Goal: Communication & Community: Answer question/provide support

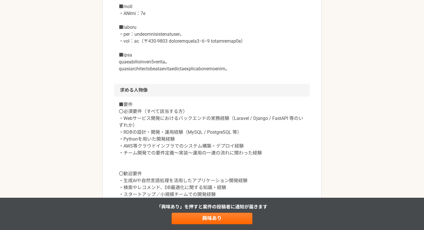
scroll to position [591, 0]
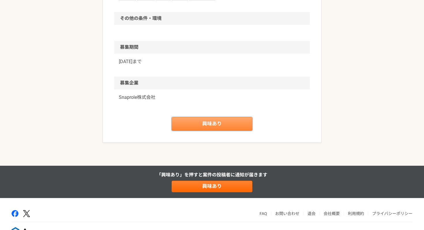
click at [219, 131] on link "興味あり" at bounding box center [212, 124] width 81 height 14
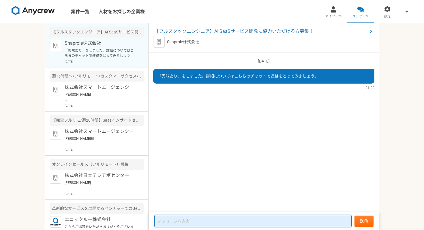
click at [237, 221] on textarea at bounding box center [252, 221] width 197 height 12
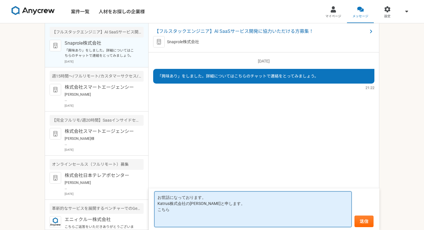
paste textarea "【要員①】 名前：R.E　23歳　男性 所属：1社先社員 最寄り駅：三宮駅 ■主なスキルセット 【使用言語】C,C++,Java,PHP,Python,Go,…"
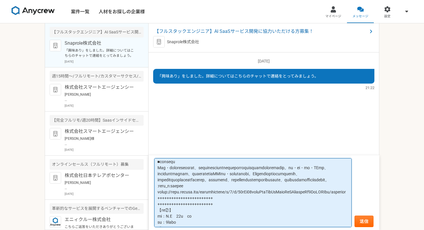
scroll to position [144, 0]
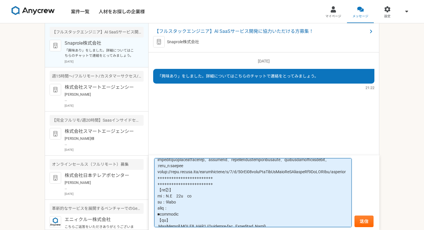
drag, startPoint x: 174, startPoint y: 178, endPoint x: 166, endPoint y: 178, distance: 7.8
click at [166, 178] on textarea at bounding box center [252, 192] width 197 height 69
drag, startPoint x: 181, startPoint y: 179, endPoint x: 157, endPoint y: 178, distance: 24.2
click at [157, 178] on textarea at bounding box center [252, 192] width 197 height 69
paste textarea "■"
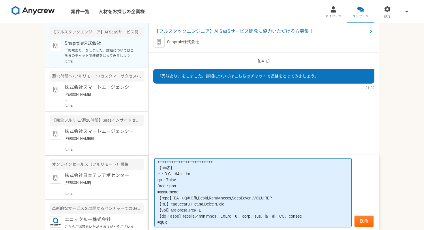
scroll to position [330, 0]
drag, startPoint x: 182, startPoint y: 181, endPoint x: 135, endPoint y: 181, distance: 47.6
click at [135, 181] on main "【フルスタックエンジニア】AI SaaSサービス開発に協力いただける方募集！ Snaprole株式会社 「興味あり」をしました。詳細についてはこちらのチャット…" at bounding box center [212, 126] width 335 height 207
paste textarea "■"
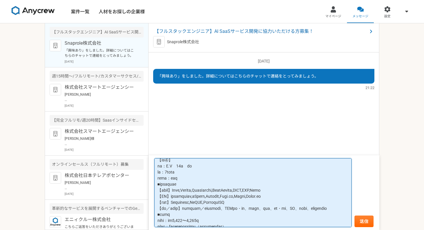
scroll to position [477, 0]
drag, startPoint x: 183, startPoint y: 190, endPoint x: 155, endPoint y: 190, distance: 28.0
click at [155, 190] on textarea at bounding box center [252, 192] width 197 height 69
paste textarea "■"
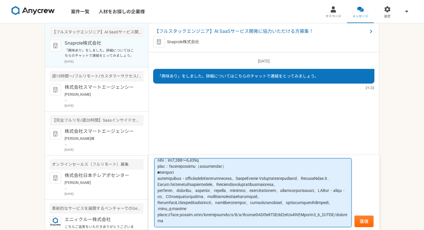
scroll to position [621, 0]
drag, startPoint x: 183, startPoint y: 209, endPoint x: 157, endPoint y: 209, distance: 26.0
click at [157, 209] on textarea at bounding box center [252, 192] width 197 height 69
paste textarea "■"
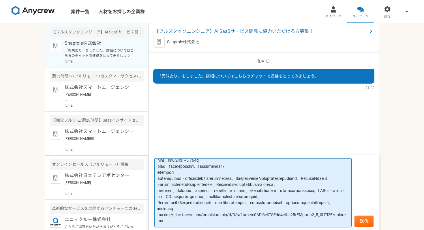
click at [237, 194] on textarea at bounding box center [252, 192] width 197 height 69
click at [282, 184] on textarea at bounding box center [252, 192] width 197 height 69
click at [312, 204] on textarea at bounding box center [252, 192] width 197 height 69
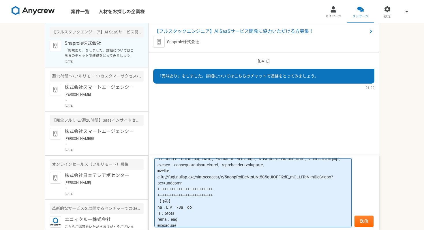
scroll to position [419, 0]
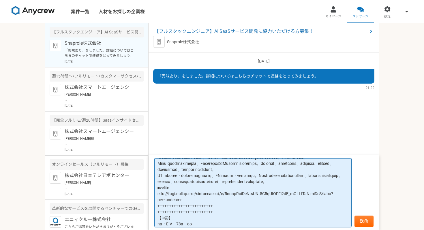
click at [283, 194] on textarea at bounding box center [252, 192] width 197 height 69
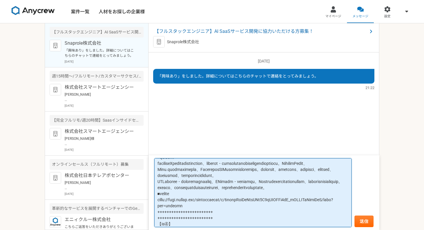
scroll to position [400, 0]
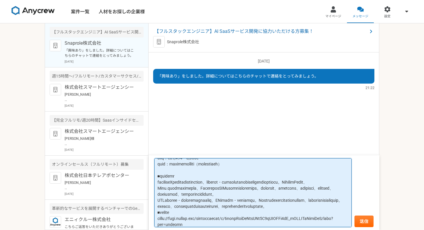
click at [210, 195] on textarea at bounding box center [252, 192] width 197 height 69
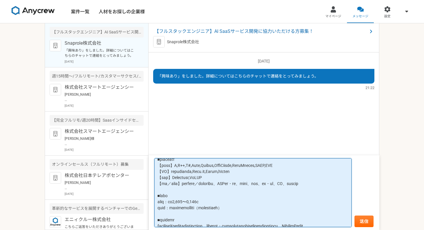
scroll to position [349, 0]
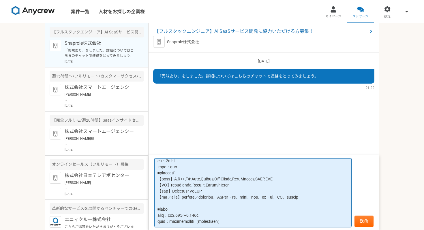
click at [197, 210] on textarea at bounding box center [252, 192] width 197 height 69
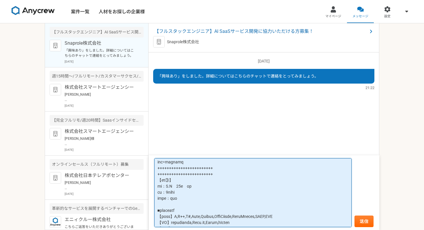
scroll to position [311, 0]
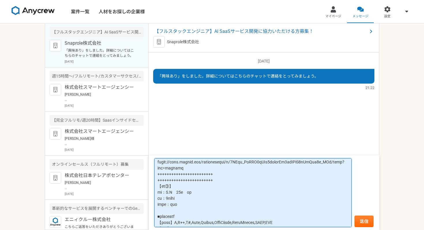
click at [254, 192] on textarea at bounding box center [252, 192] width 197 height 69
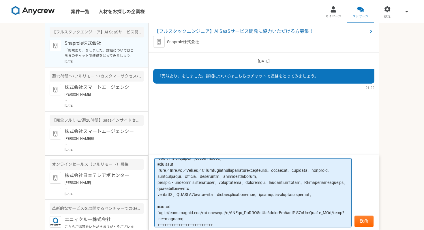
scroll to position [263, 0]
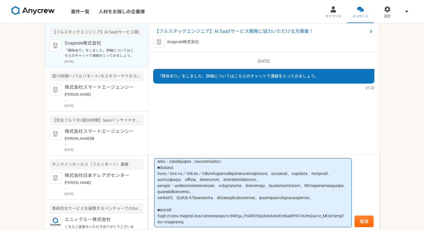
click at [283, 187] on textarea at bounding box center [252, 192] width 197 height 69
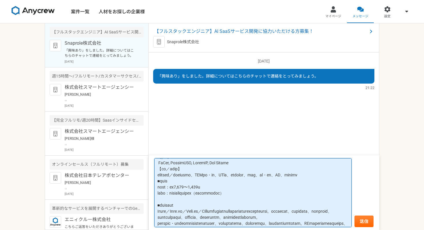
scroll to position [227, 0]
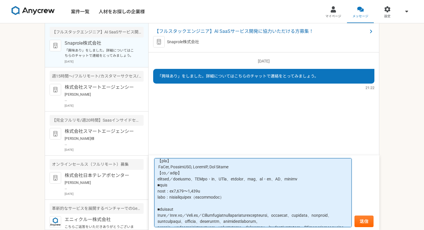
click at [195, 205] on textarea at bounding box center [252, 192] width 197 height 69
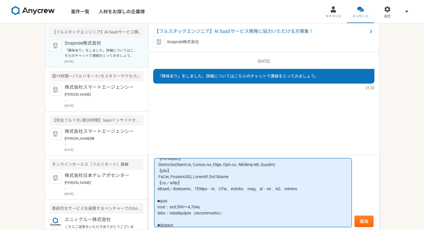
scroll to position [200, 0]
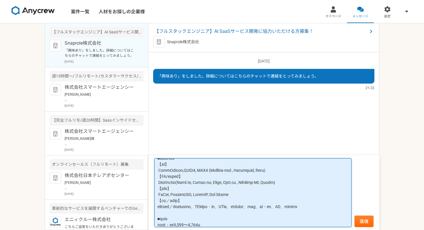
click at [198, 173] on textarea at bounding box center [252, 192] width 197 height 69
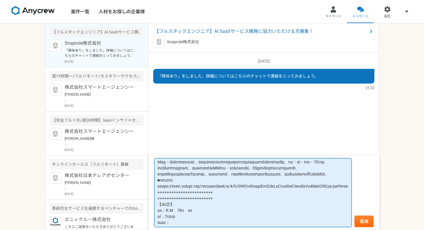
scroll to position [128, 0]
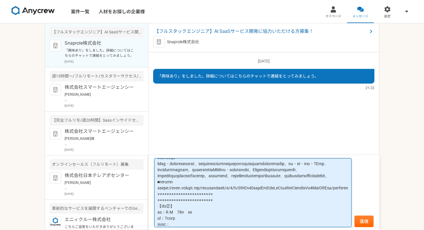
click at [272, 188] on textarea at bounding box center [252, 192] width 197 height 69
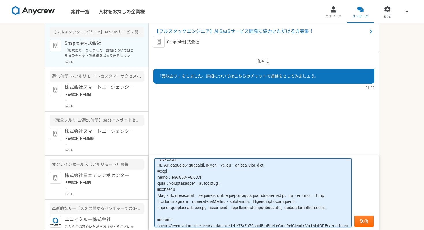
scroll to position [87, 0]
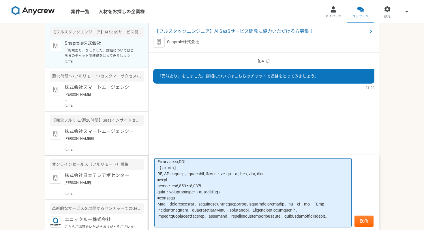
click at [288, 193] on textarea at bounding box center [252, 192] width 197 height 69
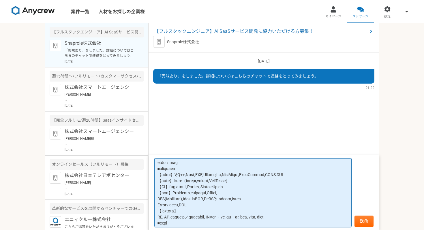
scroll to position [17, 0]
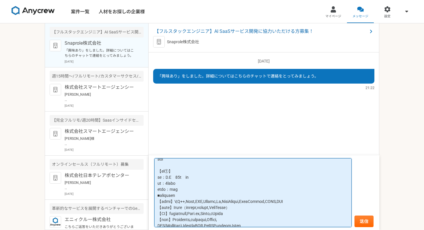
click at [209, 189] on textarea at bounding box center [252, 192] width 197 height 69
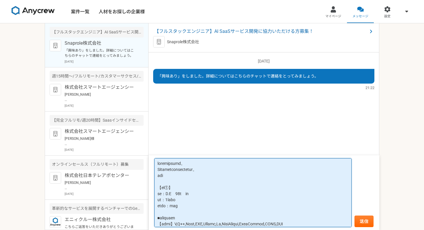
scroll to position [0, 0]
click at [181, 176] on textarea at bounding box center [252, 192] width 197 height 69
drag, startPoint x: 175, startPoint y: 178, endPoint x: 155, endPoint y: 178, distance: 20.5
click at [155, 178] on textarea at bounding box center [252, 192] width 197 height 69
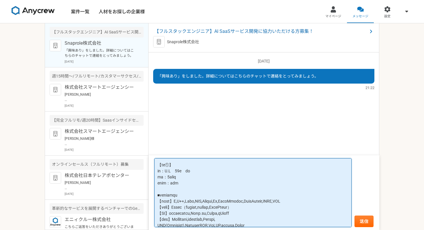
scroll to position [21, 0]
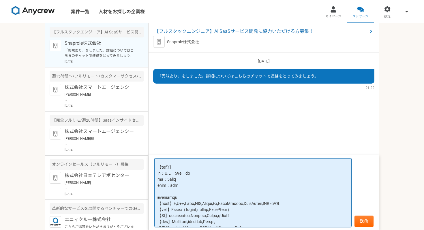
drag, startPoint x: 190, startPoint y: 178, endPoint x: 153, endPoint y: 177, distance: 36.1
click at [153, 177] on form "送信" at bounding box center [264, 193] width 231 height 75
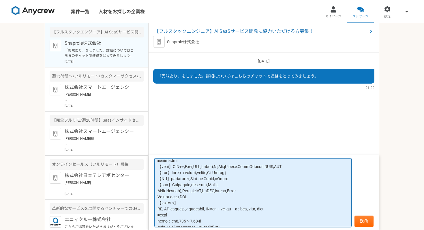
scroll to position [85, 0]
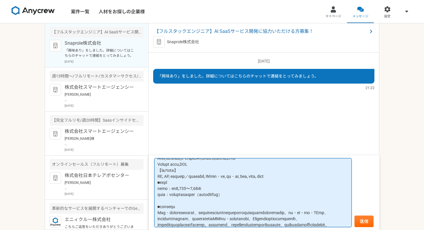
drag, startPoint x: 200, startPoint y: 190, endPoint x: 216, endPoint y: 190, distance: 15.3
click at [216, 190] on textarea at bounding box center [252, 192] width 197 height 69
click at [237, 191] on textarea at bounding box center [252, 192] width 197 height 69
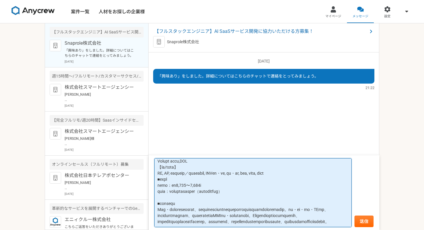
click at [191, 187] on textarea at bounding box center [252, 192] width 197 height 69
drag, startPoint x: 201, startPoint y: 186, endPoint x: 219, endPoint y: 188, distance: 18.0
click at [219, 188] on textarea at bounding box center [252, 192] width 197 height 69
drag, startPoint x: 177, startPoint y: 186, endPoint x: 223, endPoint y: 186, distance: 45.3
click at [223, 186] on textarea at bounding box center [252, 192] width 197 height 69
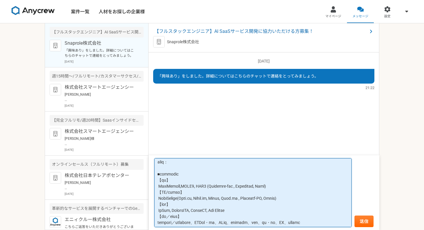
scroll to position [199, 0]
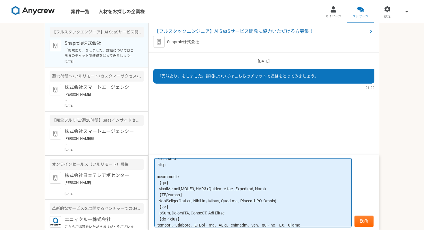
drag, startPoint x: 190, startPoint y: 178, endPoint x: 153, endPoint y: 178, distance: 36.9
click at [153, 178] on form "送信" at bounding box center [264, 193] width 231 height 75
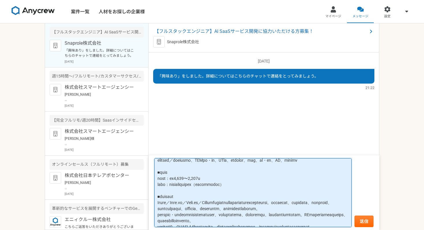
scroll to position [262, 0]
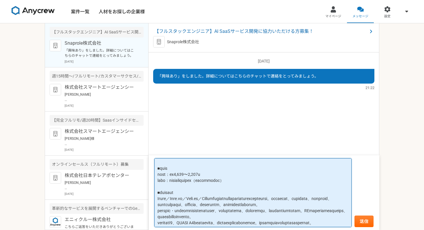
drag, startPoint x: 215, startPoint y: 199, endPoint x: 185, endPoint y: 200, distance: 30.0
click at [185, 200] on textarea at bounding box center [252, 192] width 197 height 69
paste textarea "時給4,500円（税抜）〜"
click at [184, 201] on textarea at bounding box center [252, 192] width 197 height 69
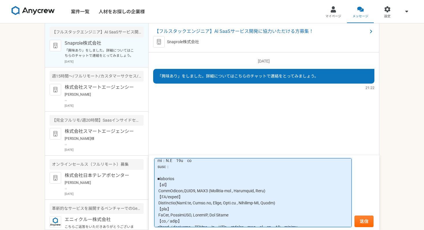
scroll to position [164, 0]
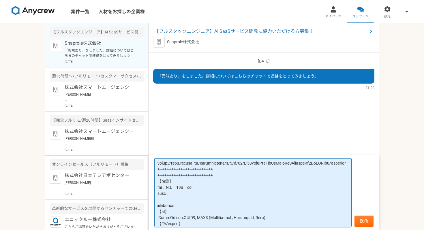
drag, startPoint x: 186, startPoint y: 212, endPoint x: 155, endPoint y: 211, distance: 30.9
click at [155, 211] on textarea at bounding box center [252, 192] width 197 height 69
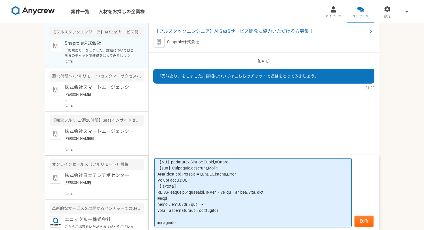
scroll to position [0, 0]
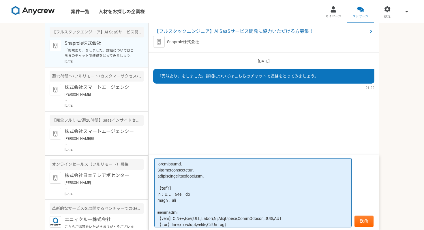
drag, startPoint x: 193, startPoint y: 204, endPoint x: 174, endPoint y: 203, distance: 19.1
click at [174, 203] on textarea at bounding box center [252, 192] width 197 height 69
click at [190, 203] on textarea at bounding box center [252, 192] width 197 height 69
drag, startPoint x: 190, startPoint y: 203, endPoint x: 153, endPoint y: 203, distance: 37.2
click at [153, 203] on form "送信" at bounding box center [264, 193] width 231 height 75
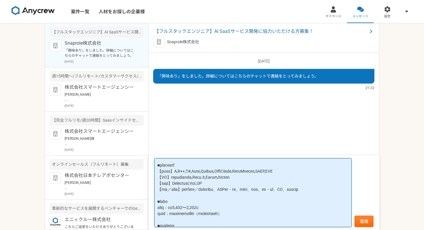
scroll to position [393, 0]
drag, startPoint x: 191, startPoint y: 195, endPoint x: 159, endPoint y: 192, distance: 32.4
click at [159, 192] on textarea at bounding box center [252, 192] width 197 height 69
drag, startPoint x: 192, startPoint y: 189, endPoint x: 144, endPoint y: 191, distance: 47.9
click at [144, 191] on main "【フルスタックエンジニア】AI SaaSサービス開発に協力いただける方募集！ Snaprole株式会社 「興味あり」をしました。詳細についてはこちらのチャット…" at bounding box center [212, 126] width 335 height 207
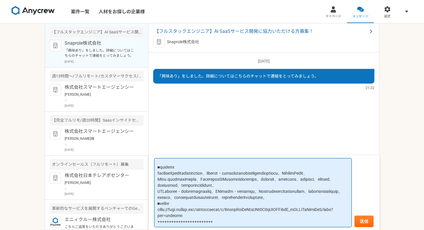
scroll to position [468, 0]
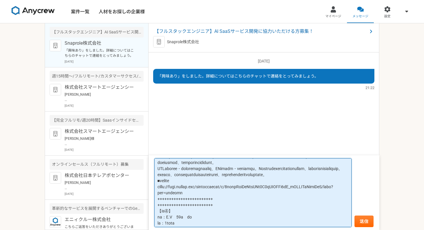
drag, startPoint x: 179, startPoint y: 175, endPoint x: 224, endPoint y: 175, distance: 45.6
click at [224, 175] on textarea at bounding box center [252, 192] width 197 height 69
paste textarea "500円（税抜）〜"
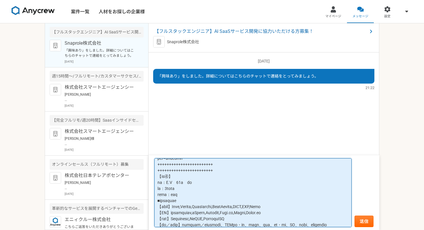
scroll to position [503, 0]
click at [222, 177] on textarea at bounding box center [252, 192] width 197 height 69
click at [224, 172] on textarea at bounding box center [252, 192] width 197 height 69
click at [293, 202] on textarea at bounding box center [252, 192] width 197 height 69
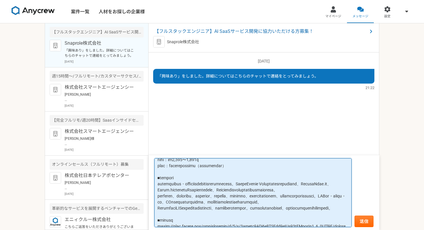
scroll to position [589, 0]
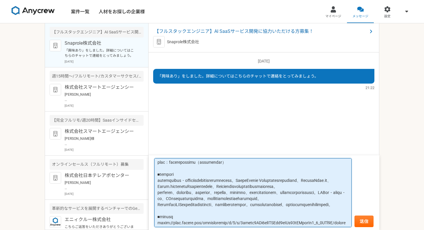
click at [195, 181] on textarea at bounding box center [252, 192] width 197 height 69
click at [192, 184] on textarea at bounding box center [252, 192] width 197 height 69
drag, startPoint x: 194, startPoint y: 178, endPoint x: 157, endPoint y: 179, distance: 37.2
click at [157, 179] on textarea at bounding box center [252, 192] width 197 height 69
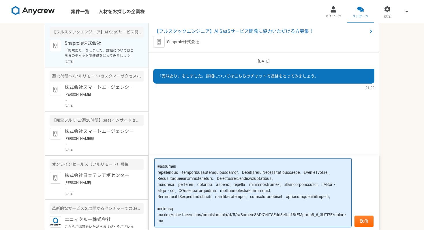
scroll to position [628, 0]
drag, startPoint x: 196, startPoint y: 192, endPoint x: 214, endPoint y: 192, distance: 18.2
click at [214, 192] on textarea at bounding box center [252, 192] width 197 height 69
paste textarea "時給4,500円（税抜）〜"
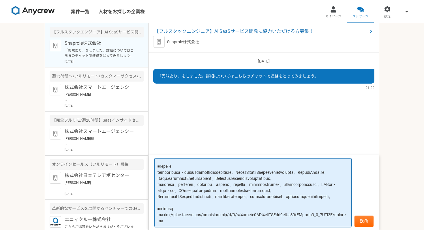
click at [313, 169] on textarea at bounding box center [252, 192] width 197 height 69
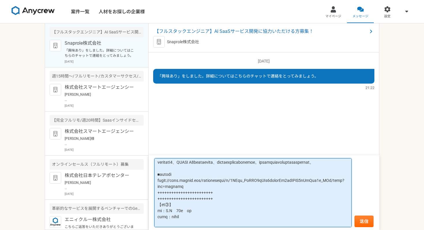
scroll to position [307, 0]
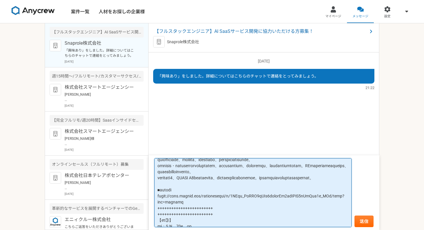
click at [338, 179] on textarea at bounding box center [252, 192] width 197 height 69
click at [238, 203] on textarea at bounding box center [252, 192] width 197 height 69
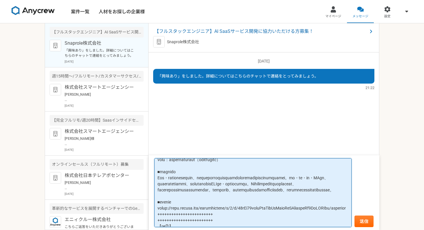
scroll to position [108, 0]
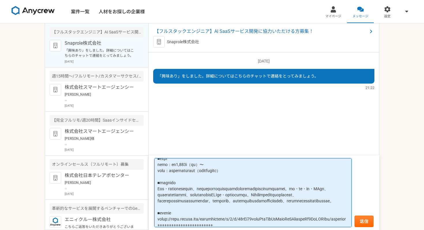
click at [210, 195] on textarea at bounding box center [252, 192] width 197 height 69
click at [189, 207] on textarea at bounding box center [252, 192] width 197 height 69
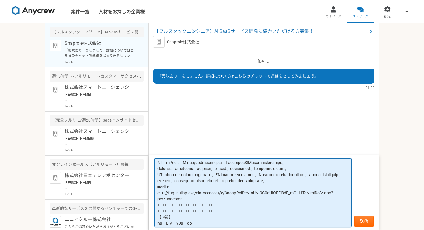
scroll to position [700, 0]
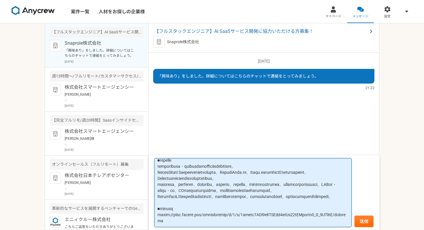
click at [180, 222] on textarea at bounding box center [252, 192] width 197 height 69
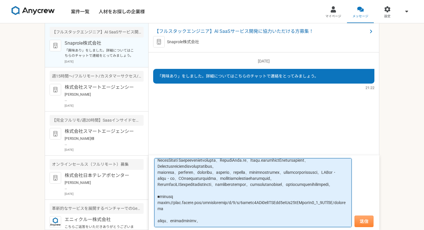
type textarea "お世話になっております。 Katrus株式会社の加藤と申します。 弊社のメンバーで応募させていただけますと幸いです。 【要員①】 名前：R.E　23歳　男性 …"
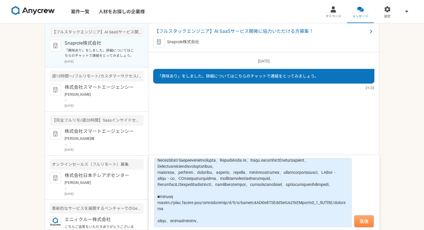
click at [356, 221] on button "送信" at bounding box center [364, 222] width 19 height 12
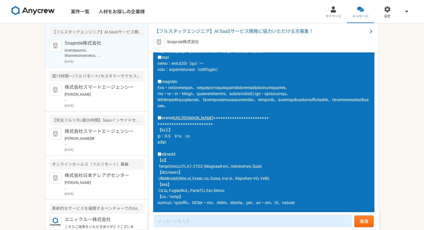
scroll to position [0, 0]
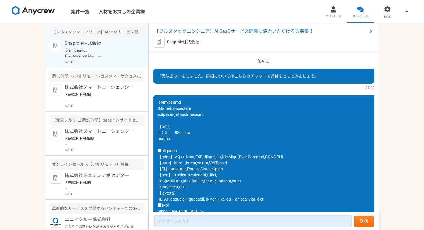
click at [195, 130] on span at bounding box center [263, 184] width 211 height 168
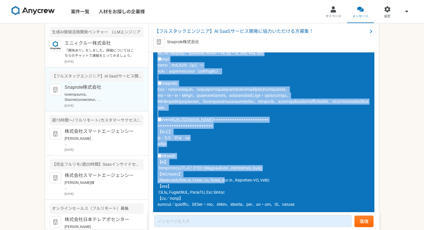
scroll to position [147, 0]
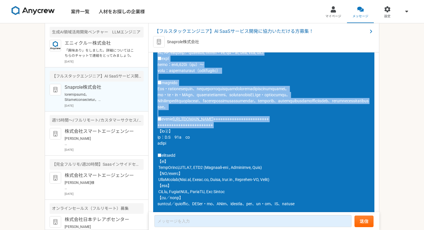
drag, startPoint x: 158, startPoint y: 134, endPoint x: 245, endPoint y: 151, distance: 89.5
copy div "名前：R.E　23歳　男性 関西圏在住 ■主なスキルセット 【使用言語】C,C++,Java,PHP,Python,Go,JavaScript,TypeScr…"
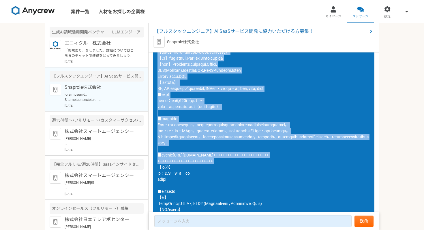
scroll to position [143, 0]
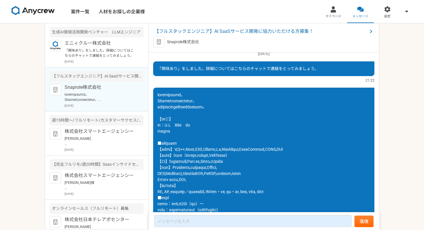
scroll to position [0, 0]
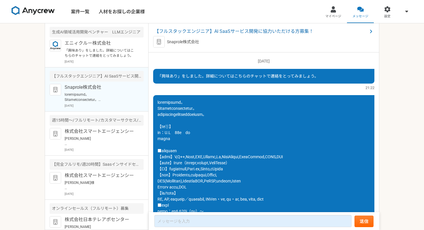
drag, startPoint x: 362, startPoint y: 142, endPoint x: 159, endPoint y: 133, distance: 203.0
copy div "名前：R.E　23歳　男性 関西圏在住 ■主なスキルセット 【使用言語】C,C++,Java,PHP,Python,Go,JavaScript,TypeScr…"
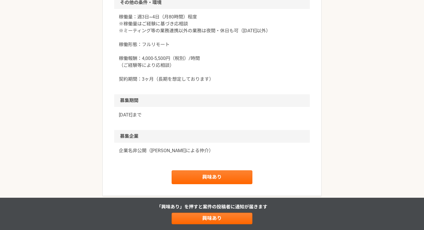
scroll to position [572, 0]
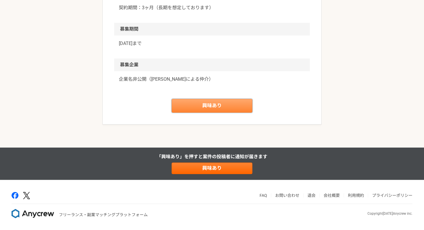
click at [227, 107] on link "興味あり" at bounding box center [212, 106] width 81 height 14
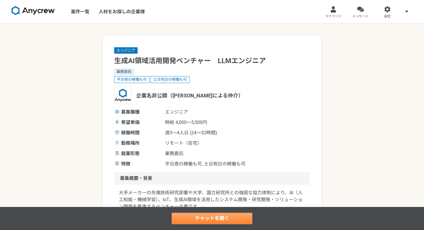
click at [211, 220] on link "チャットを開く" at bounding box center [212, 219] width 81 height 12
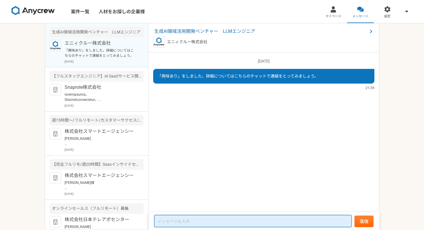
click at [215, 224] on textarea at bounding box center [252, 221] width 197 height 12
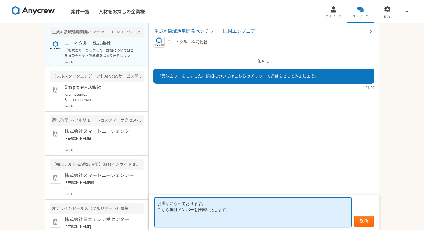
paste textarea "名前：R.E　23歳　男性 関西圏在住 ■主なスキルセット 【使用言語】C,C++,Java,PHP,Python,Go,JavaScript,TypeScr…"
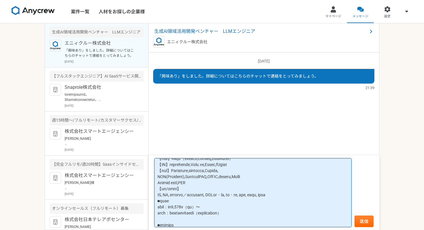
scroll to position [57, 0]
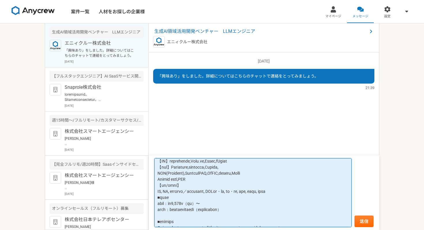
click at [227, 205] on textarea at bounding box center [252, 192] width 197 height 69
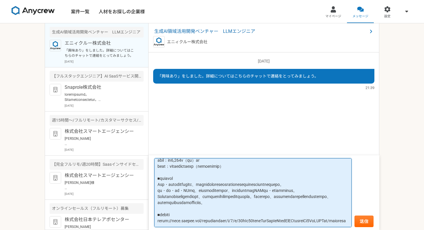
scroll to position [125, 0]
click at [335, 187] on textarea at bounding box center [252, 192] width 197 height 69
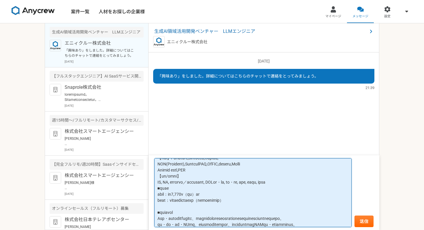
scroll to position [62, 0]
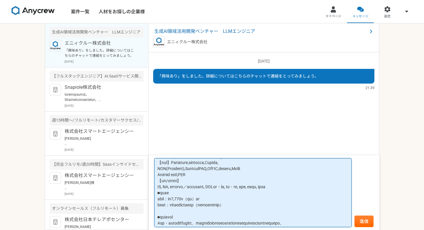
click at [342, 189] on textarea at bounding box center [252, 192] width 197 height 69
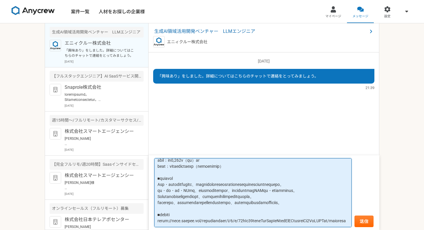
scroll to position [110, 0]
type textarea "お世話になっております。 こちら弊社メンバーを推薦いたします。 名前：R.E　23歳　男性 関西圏在住 ■主なスキルセット 【使用言語】C,C++,Java,…"
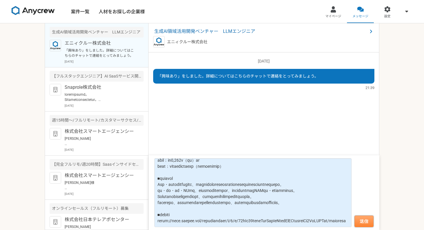
click at [362, 223] on button "送信" at bounding box center [364, 222] width 19 height 12
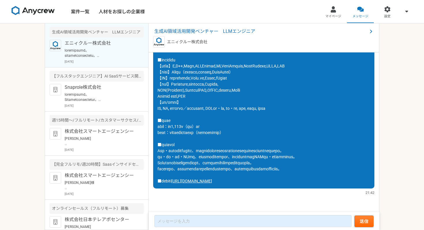
scroll to position [0, 0]
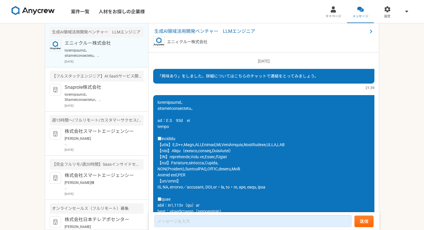
click at [179, 119] on span at bounding box center [228, 181] width 140 height 162
click at [169, 126] on span at bounding box center [228, 181] width 140 height 162
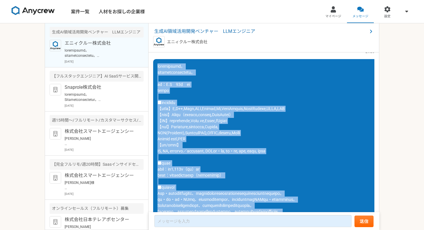
scroll to position [103, 0]
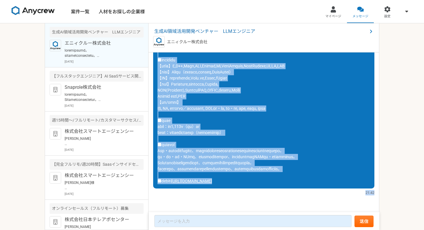
drag, startPoint x: 158, startPoint y: 102, endPoint x: 203, endPoint y: 229, distance: 135.0
click at [203, 229] on article "生成AI領域活用開発ベンチャー　LLMエンジニア エニィクルー株式会社 2025/10/10（金） 「興味あり」をしました。詳細についてはこちらのチャットで連…" at bounding box center [264, 126] width 231 height 207
copy div "お世話になっております。 こちら弊社メンバーを推薦いたします。 名前：R.E　23歳　男性 関西圏在住 ■主なスキルセット 【使用言語】C,C++,Java,…"
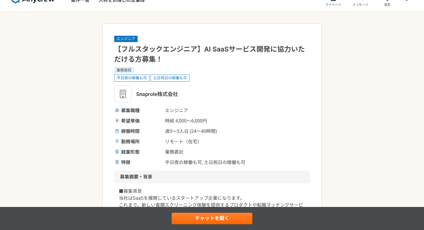
scroll to position [12, 0]
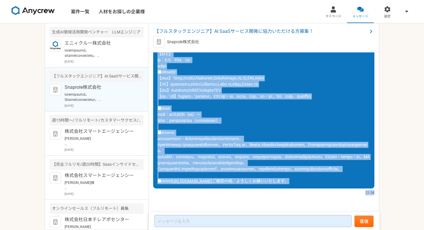
scroll to position [660, 0]
drag, startPoint x: 158, startPoint y: 102, endPoint x: 229, endPoint y: 220, distance: 136.8
click at [229, 220] on article "【フルスタックエンジニア】AI SaaSサービス開発に協力いただける方募集！ Snaprole株式会社 2025/10/10（金） 「興味あり」をしました。詳…" at bounding box center [264, 126] width 231 height 207
copy div "お世話になっております。 Katrus株式会社の加藤と申します。 弊社のメンバーで応募させていただけますと幸いです。 【要員①】 名前：R.E　23歳　男性 …"
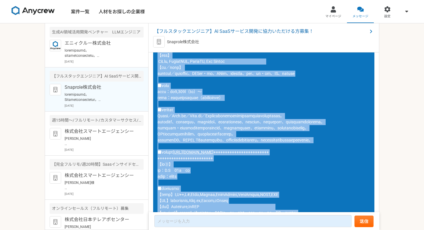
scroll to position [0, 0]
